Goal: Task Accomplishment & Management: Complete application form

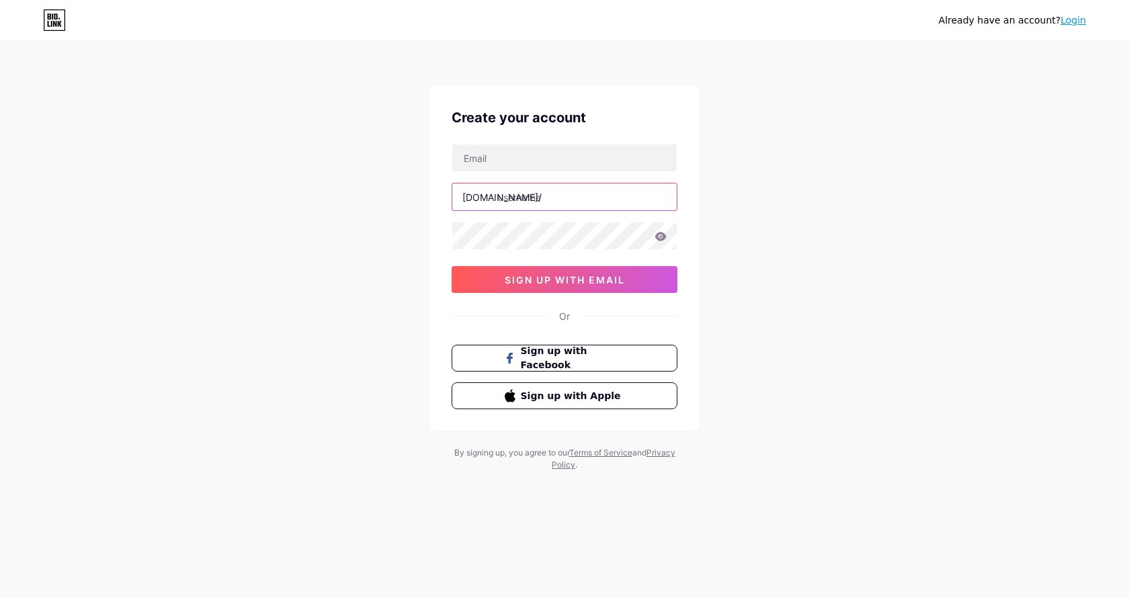
click at [525, 200] on input "text" at bounding box center [564, 196] width 224 height 27
type input "ditameichan"
click at [501, 160] on input "text" at bounding box center [564, 157] width 224 height 27
click at [310, 58] on div "Already have an account? Login Create your account [DOMAIN_NAME]/ ditameichan s…" at bounding box center [564, 257] width 1129 height 514
click at [513, 163] on input "text" at bounding box center [564, 157] width 224 height 27
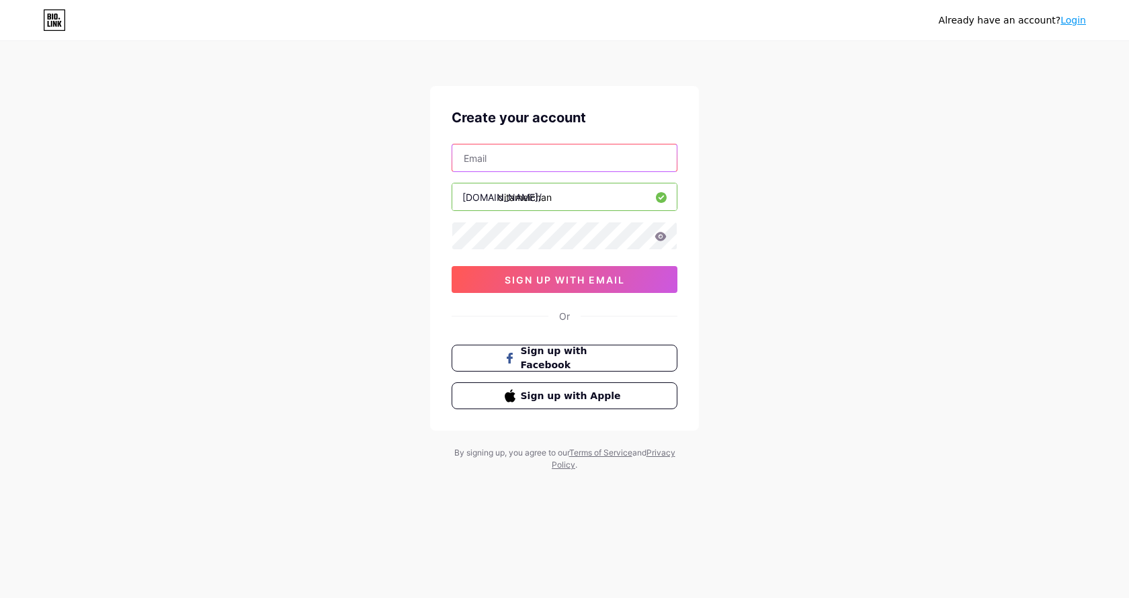
paste input "[EMAIL_ADDRESS][DOMAIN_NAME]"
click at [765, 167] on div "Already have an account? Login Create your account [EMAIL_ADDRESS][DOMAIN_NAME]…" at bounding box center [564, 257] width 1129 height 514
click at [795, 192] on div "Already have an account? Login Create your account [EMAIL_ADDRESS][DOMAIN_NAME]…" at bounding box center [564, 257] width 1129 height 514
click at [607, 160] on input "[EMAIL_ADDRESS][DOMAIN_NAME]" at bounding box center [564, 157] width 224 height 27
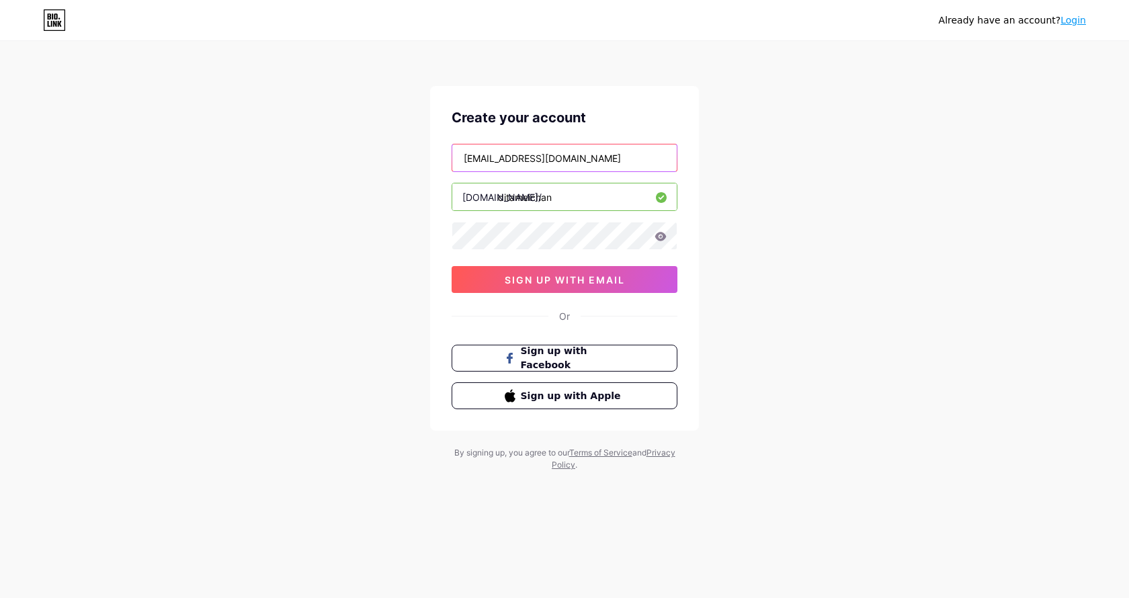
click at [607, 160] on input "[EMAIL_ADDRESS][DOMAIN_NAME]" at bounding box center [564, 157] width 224 height 27
paste input "meichanmusikindo"
type input "[EMAIL_ADDRESS][DOMAIN_NAME]"
click at [770, 180] on div "Already have an account? Login Create your account [EMAIL_ADDRESS][DOMAIN_NAME]…" at bounding box center [564, 257] width 1129 height 514
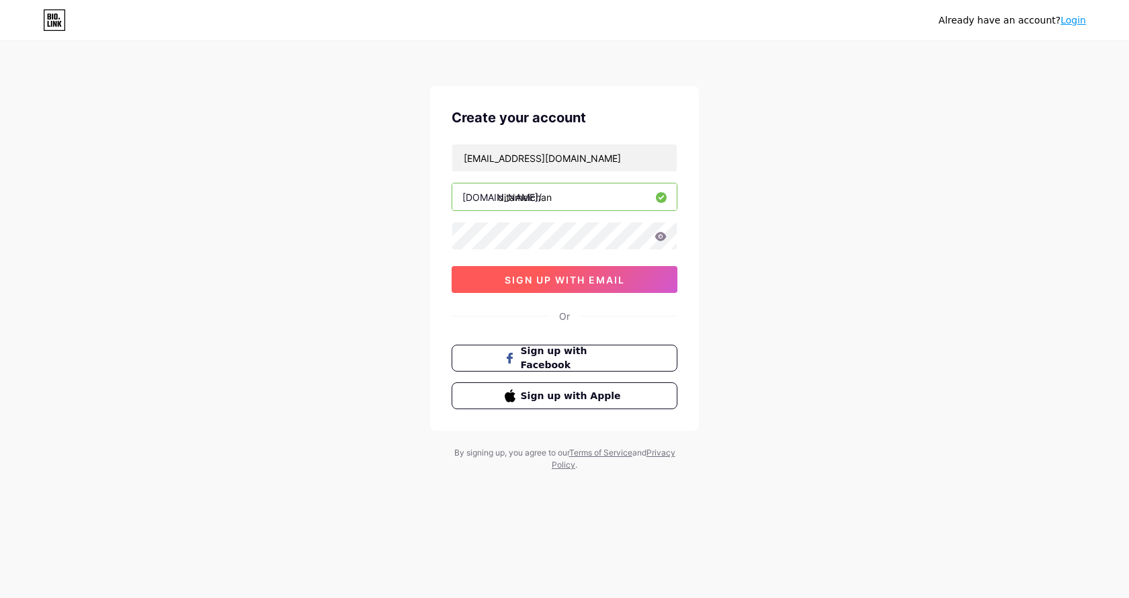
click at [562, 281] on span "sign up with email" at bounding box center [565, 279] width 120 height 11
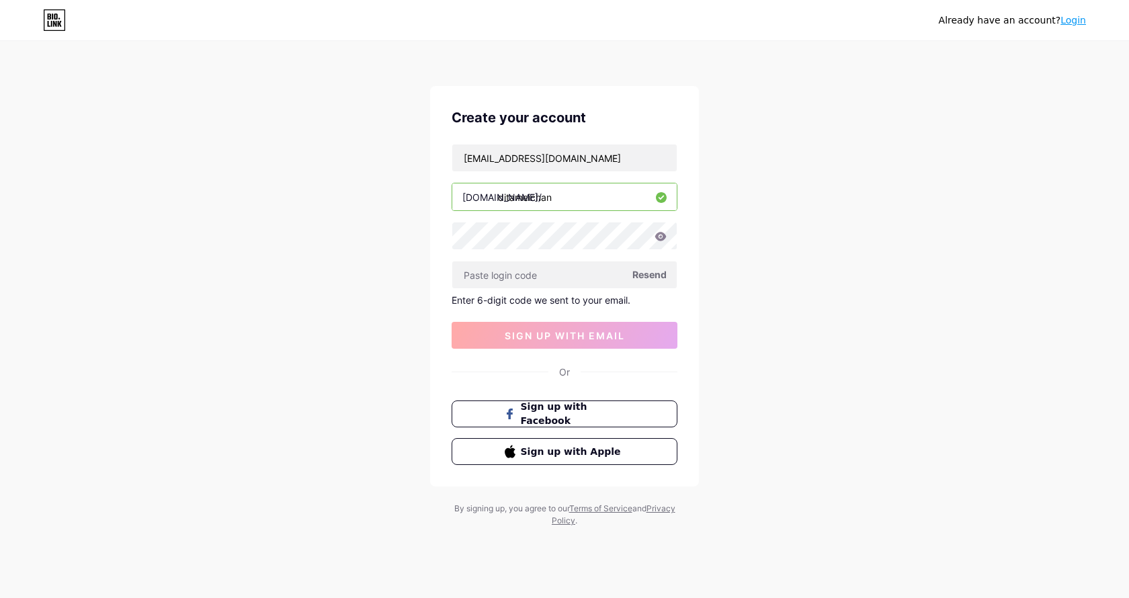
click at [646, 277] on span "Resend" at bounding box center [649, 274] width 34 height 14
click at [664, 236] on icon at bounding box center [660, 236] width 11 height 9
click at [661, 238] on icon at bounding box center [660, 236] width 12 height 9
click at [661, 234] on icon at bounding box center [660, 236] width 11 height 9
click at [791, 213] on div "Already have an account? Login Create your account [EMAIL_ADDRESS][DOMAIN_NAME]…" at bounding box center [564, 285] width 1129 height 570
